Goal: Check status: Check status

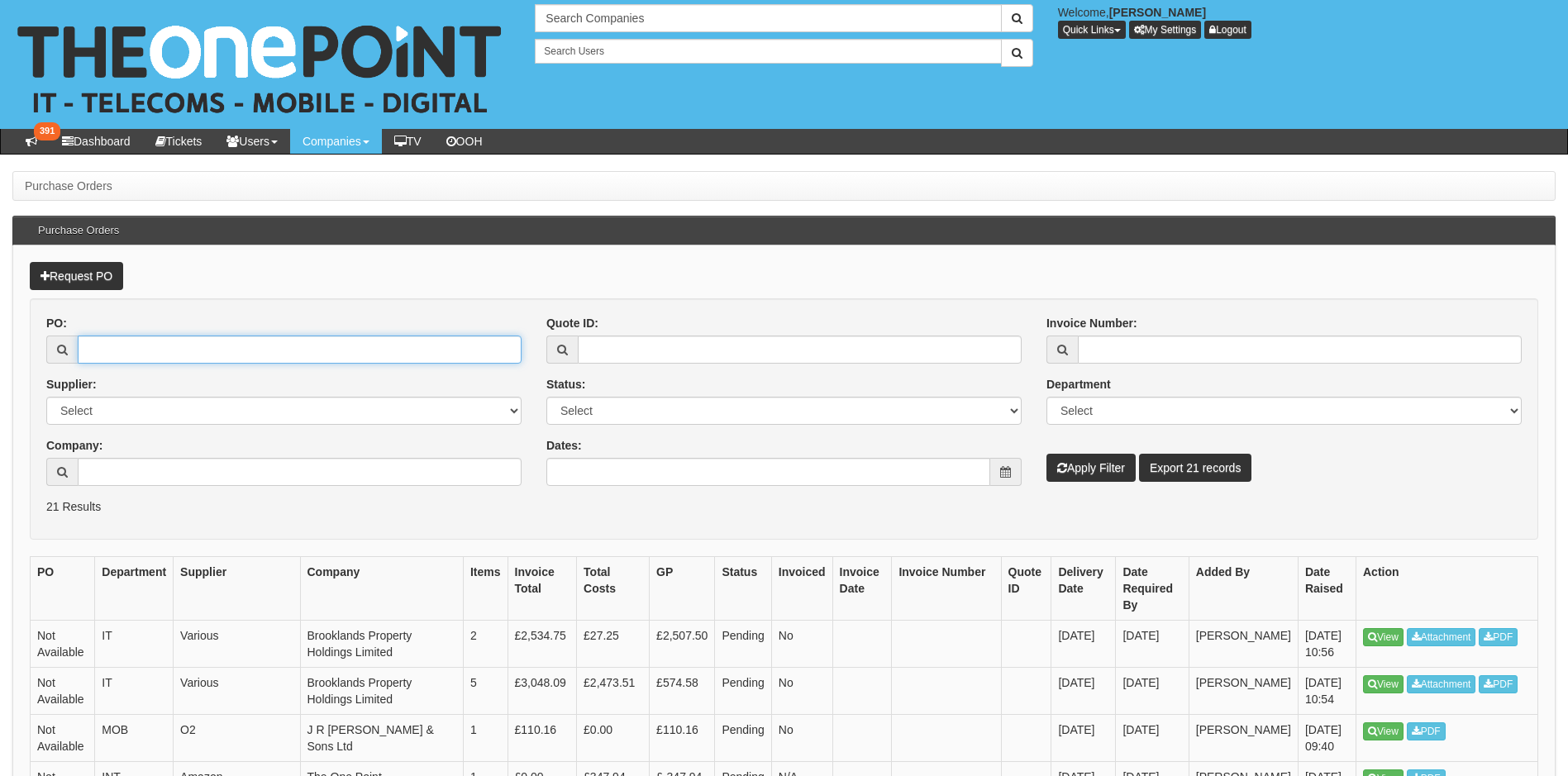
click at [189, 352] on input "PO:" at bounding box center [300, 349] width 444 height 28
paste input "19554"
type input "19554"
click at [1047, 454] on button "Apply Filter" at bounding box center [1091, 468] width 90 height 28
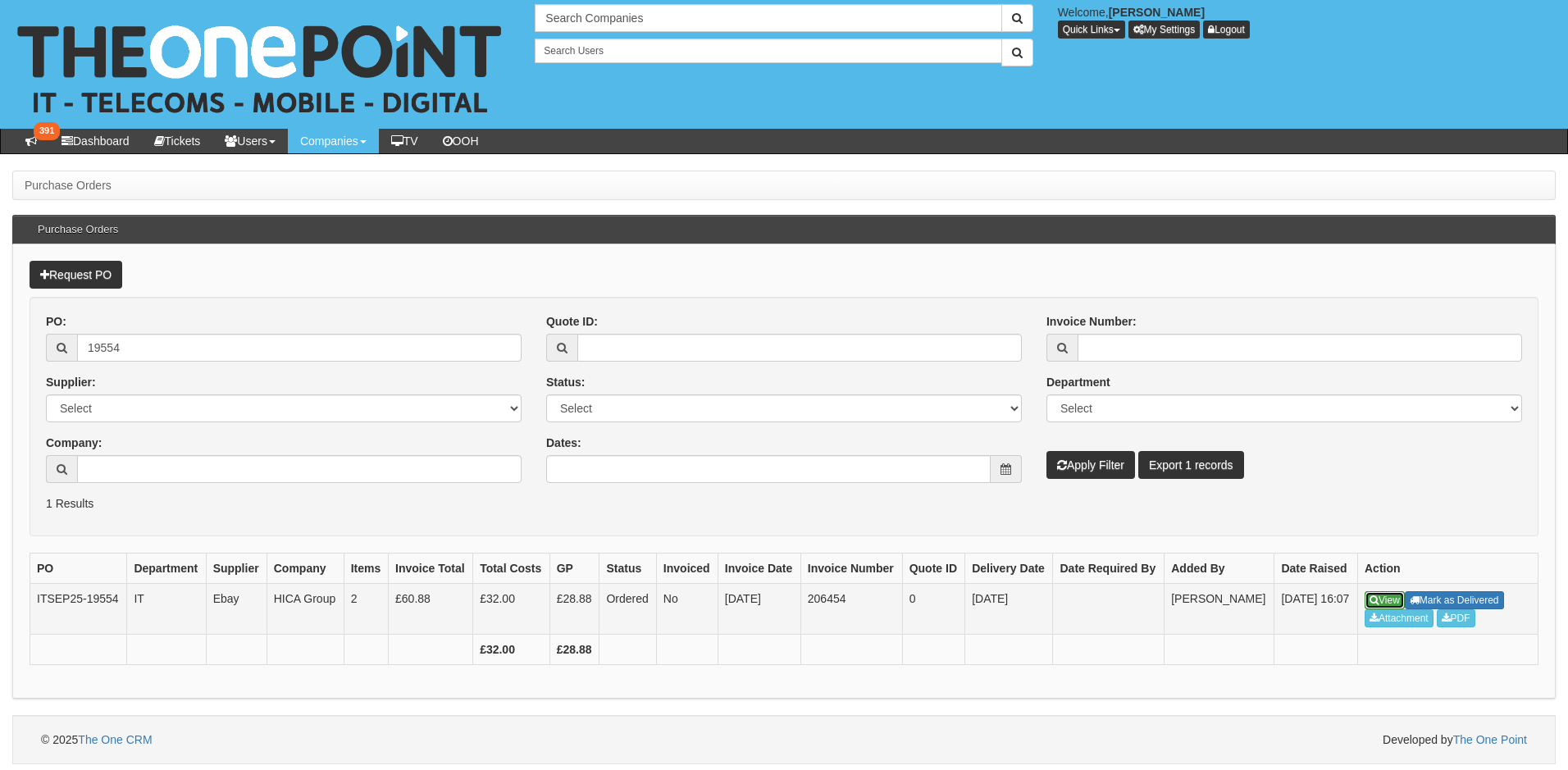
click at [1386, 593] on link "View" at bounding box center [1385, 600] width 40 height 18
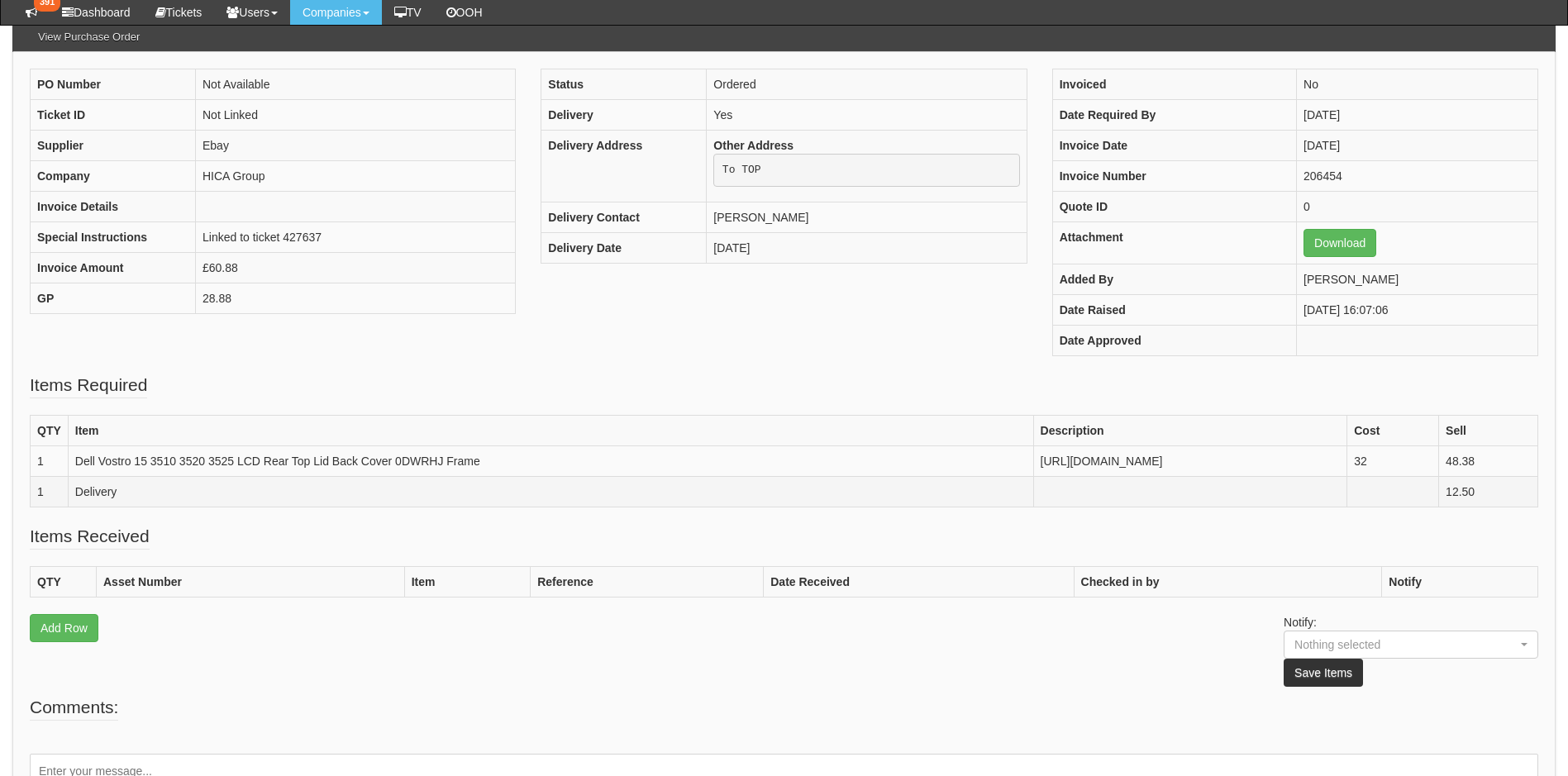
scroll to position [301, 0]
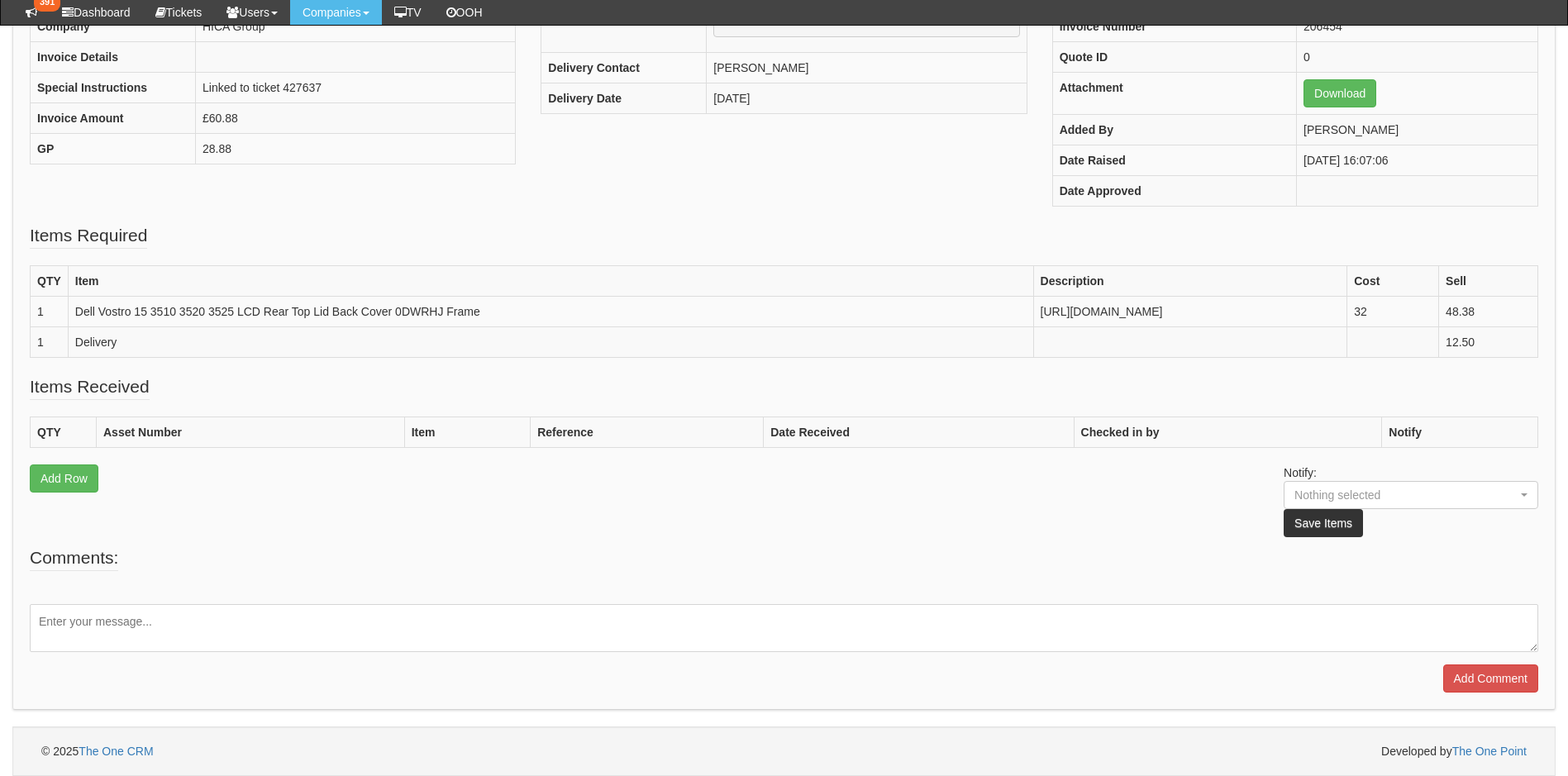
click at [182, 617] on textarea at bounding box center [784, 628] width 1509 height 48
type textarea "This is in."
click at [1475, 670] on input "Add Comment" at bounding box center [1491, 678] width 95 height 28
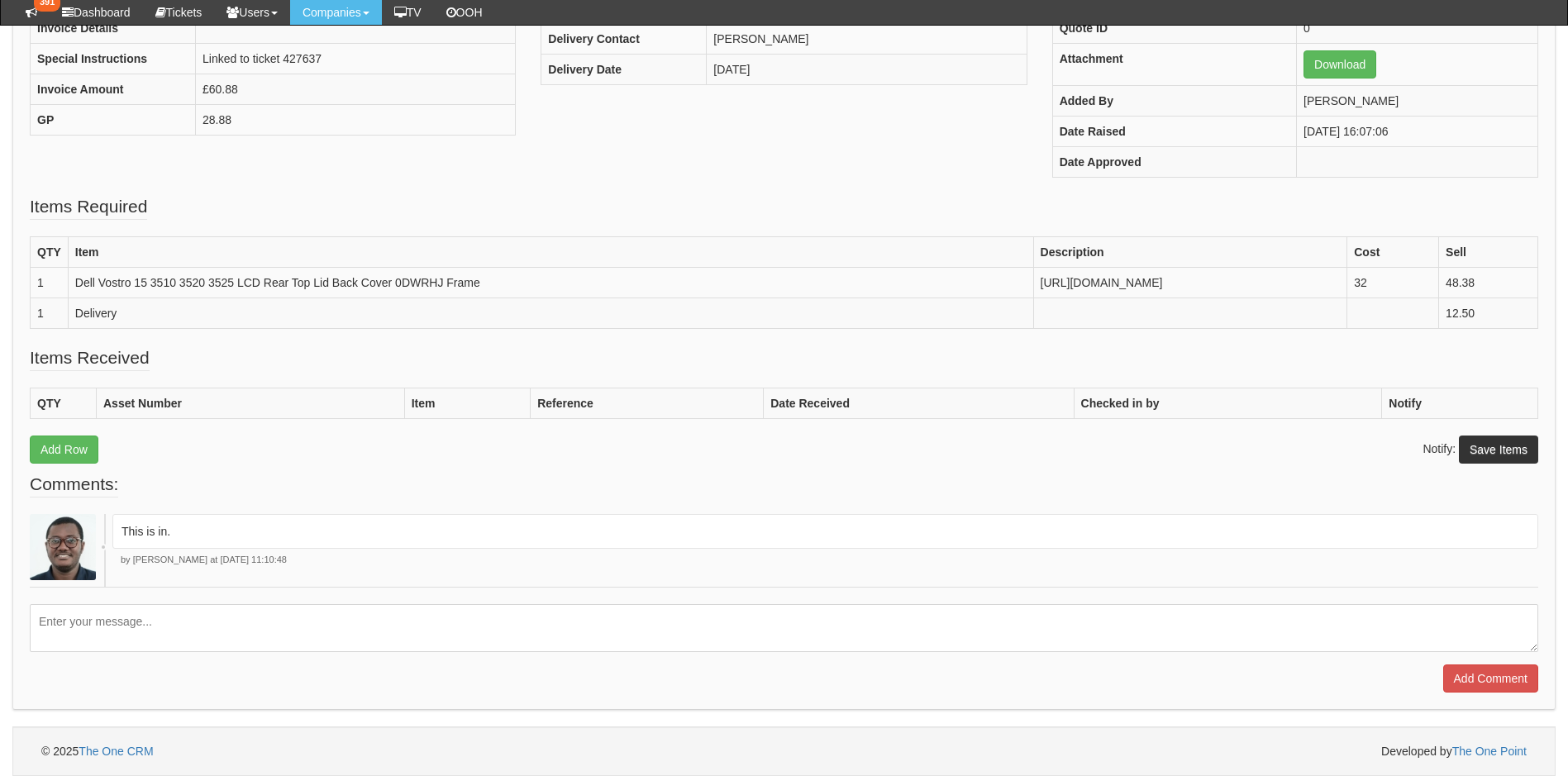
scroll to position [414, 0]
